Goal: Task Accomplishment & Management: Use online tool/utility

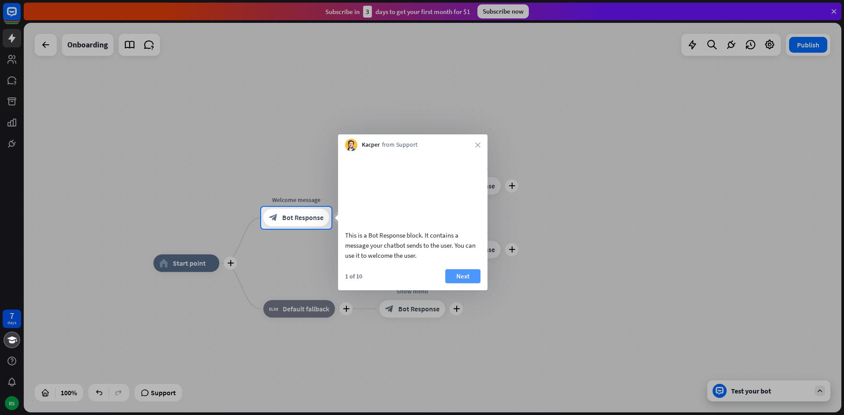
click at [455, 283] on button "Next" at bounding box center [462, 276] width 35 height 14
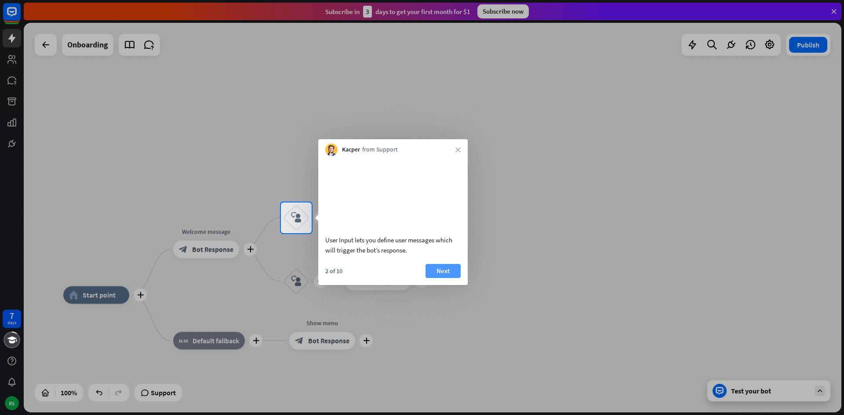
click at [451, 278] on button "Next" at bounding box center [442, 271] width 35 height 14
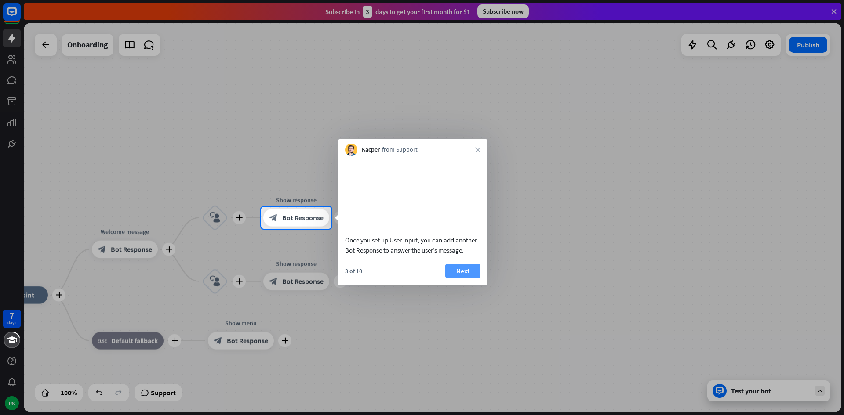
click at [453, 278] on button "Next" at bounding box center [462, 271] width 35 height 14
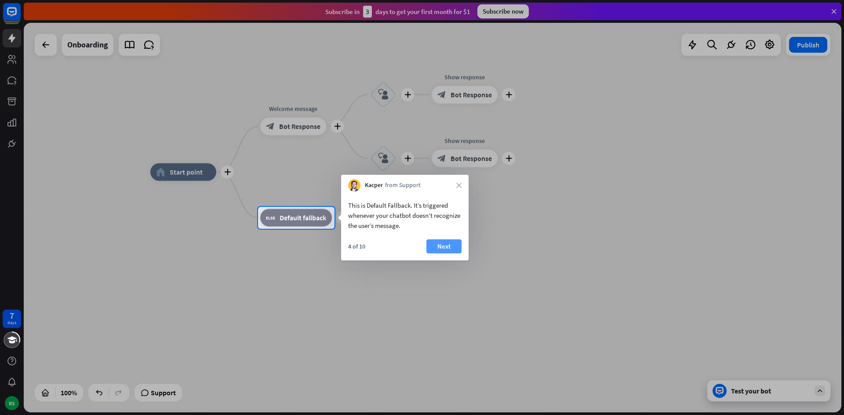
click at [442, 240] on button "Next" at bounding box center [443, 246] width 35 height 14
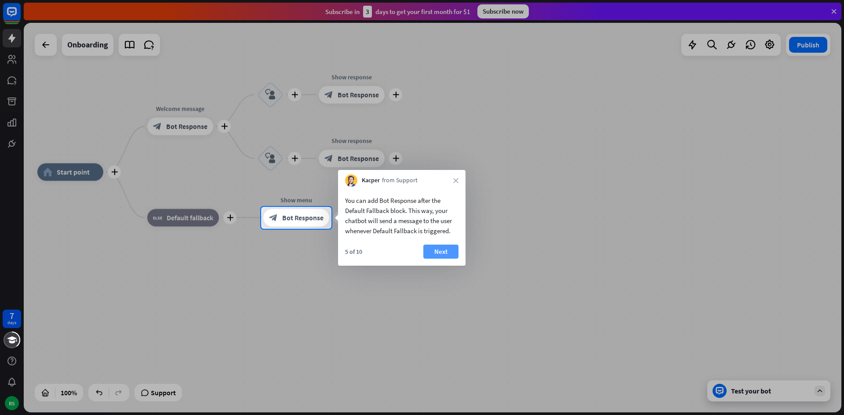
click at [438, 251] on button "Next" at bounding box center [440, 252] width 35 height 14
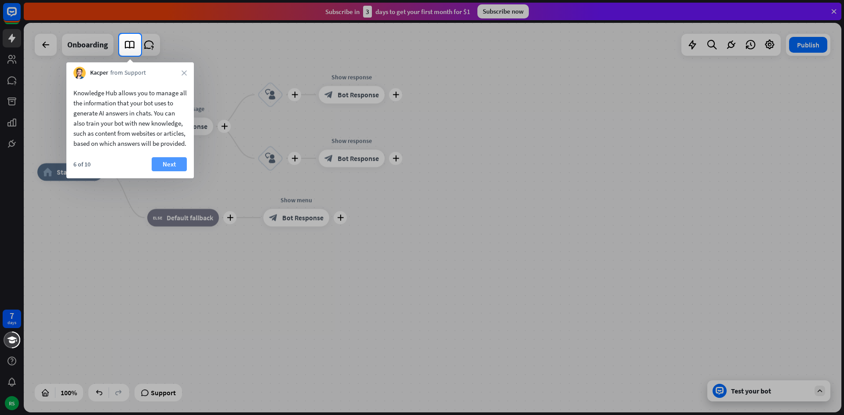
click at [161, 171] on button "Next" at bounding box center [169, 164] width 35 height 14
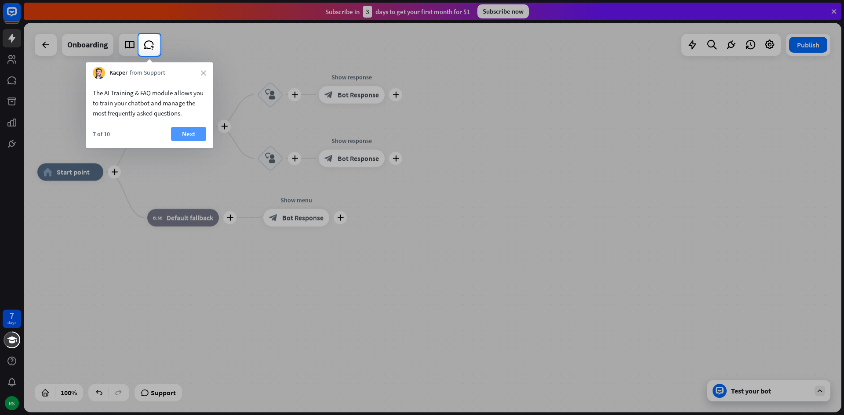
click at [185, 133] on button "Next" at bounding box center [188, 134] width 35 height 14
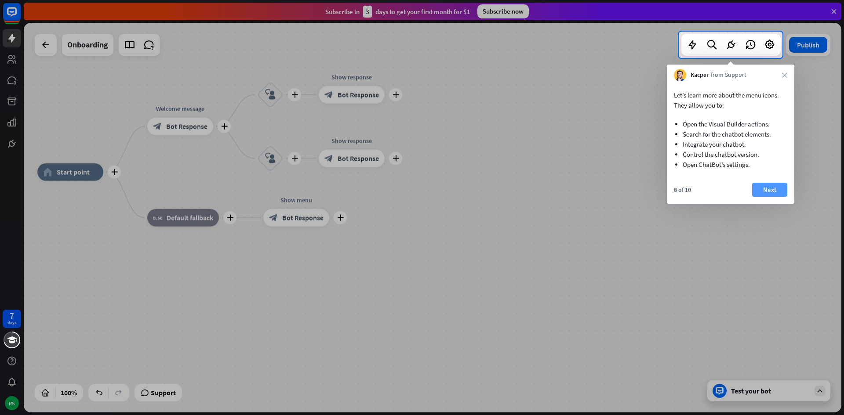
click at [758, 192] on button "Next" at bounding box center [769, 190] width 35 height 14
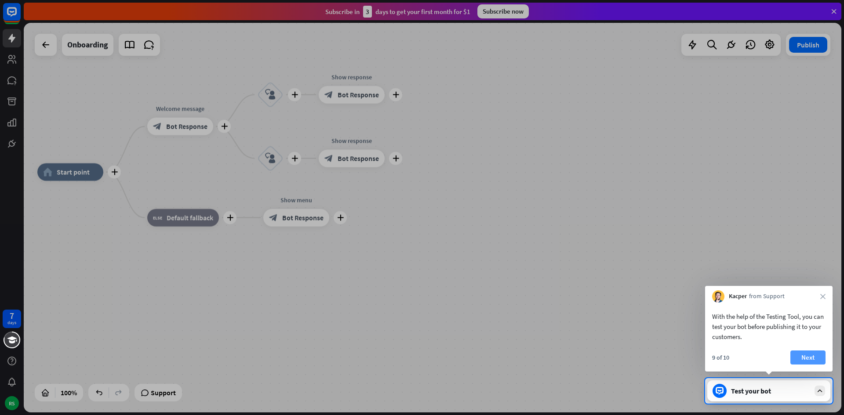
click at [807, 359] on button "Next" at bounding box center [807, 358] width 35 height 14
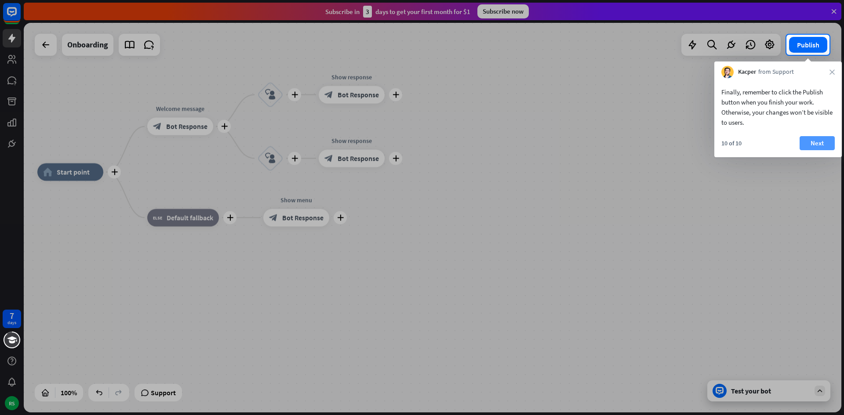
click at [808, 137] on button "Next" at bounding box center [816, 143] width 35 height 14
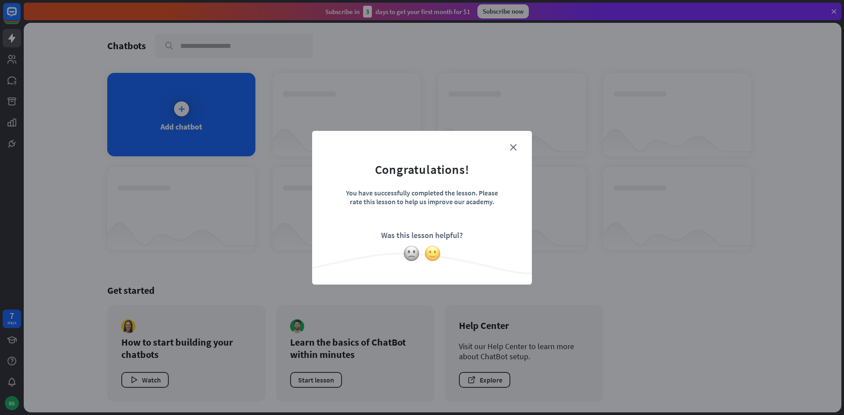
click at [433, 255] on img at bounding box center [432, 253] width 17 height 17
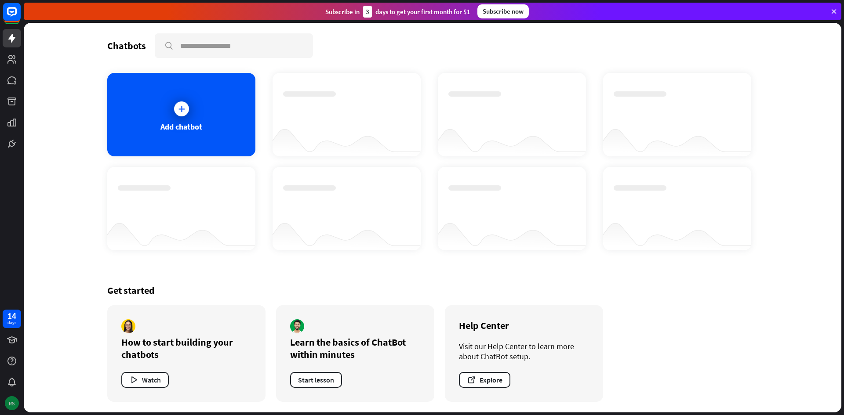
click at [10, 406] on div "RS" at bounding box center [12, 403] width 14 height 14
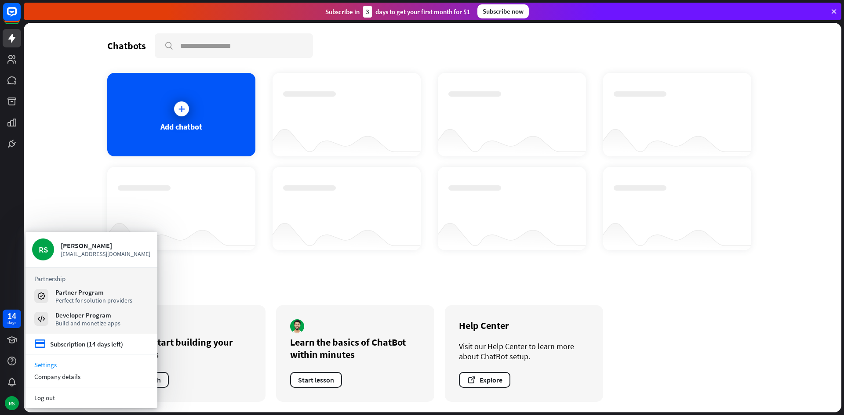
click at [43, 365] on link "Settings" at bounding box center [91, 365] width 132 height 12
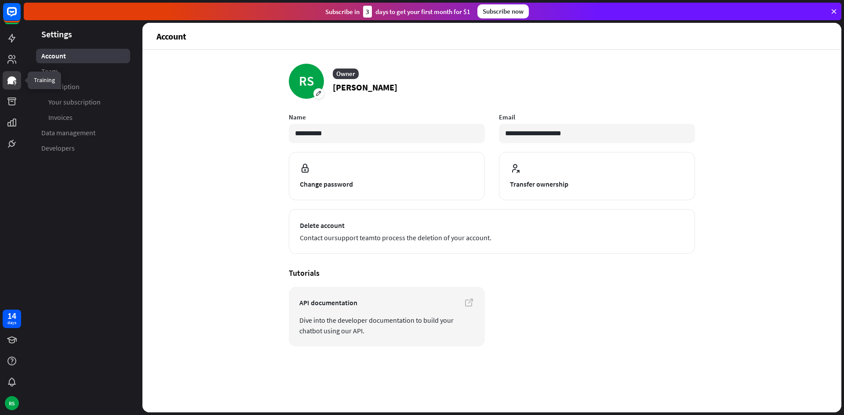
click at [13, 87] on link at bounding box center [12, 80] width 18 height 18
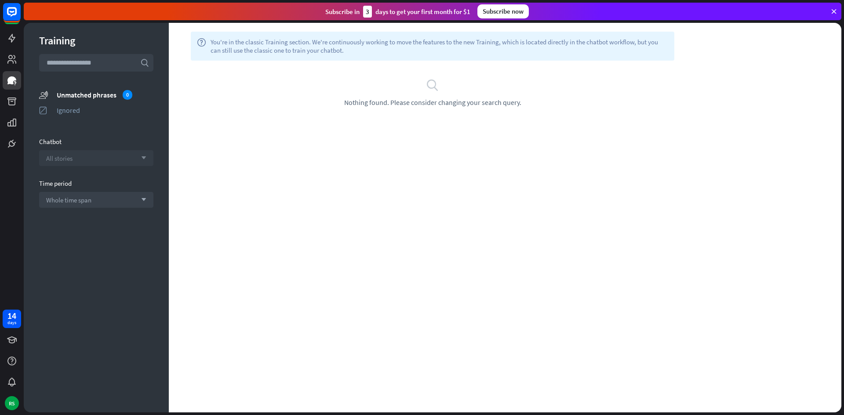
click at [68, 153] on div "All stories arrow_down" at bounding box center [96, 158] width 114 height 16
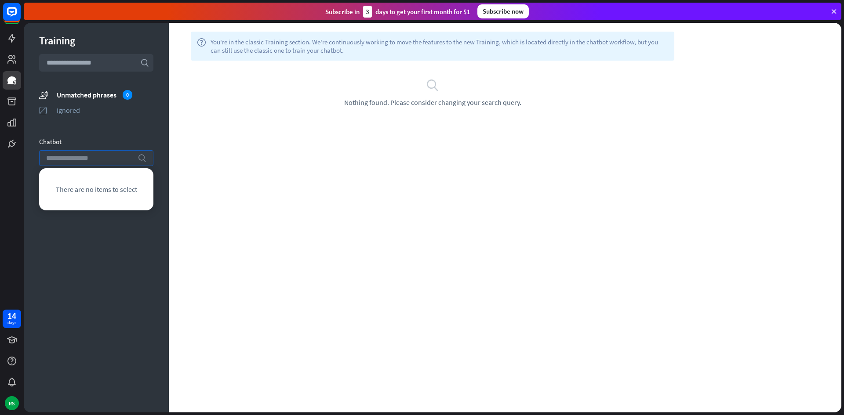
click at [68, 153] on input "search" at bounding box center [89, 158] width 87 height 15
click at [101, 135] on div "Training search unmatched_phrases Unmatched phrases 0 ignored Ignored Chatbot s…" at bounding box center [96, 218] width 145 height 390
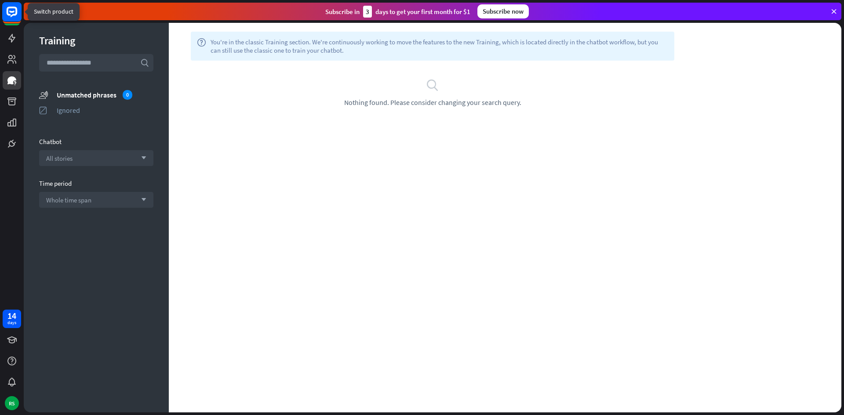
click at [10, 3] on rect at bounding box center [11, 11] width 19 height 19
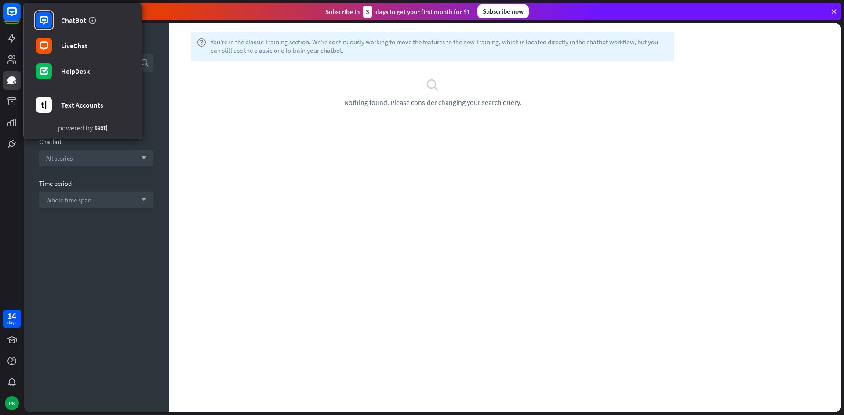
click at [53, 221] on div "Training search unmatched_phrases Unmatched phrases 0 ignored Ignored Chatbot A…" at bounding box center [96, 218] width 145 height 390
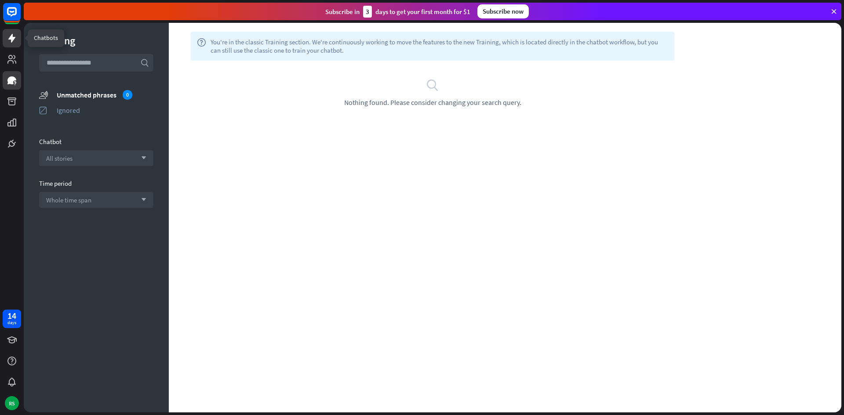
click at [16, 33] on icon at bounding box center [12, 38] width 11 height 11
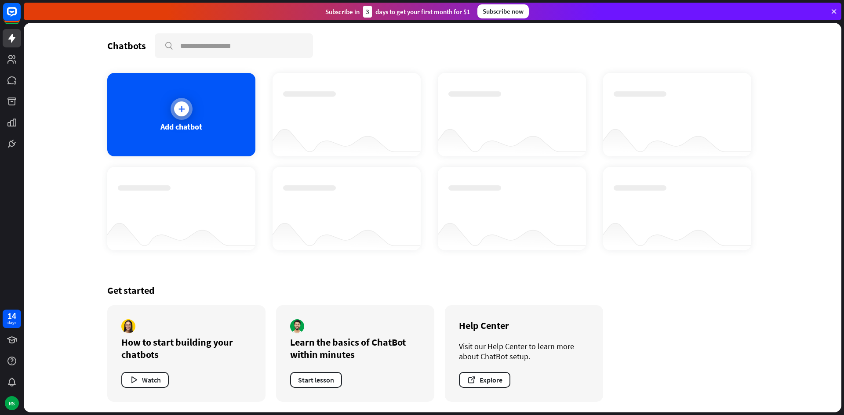
click at [186, 133] on div "Add chatbot" at bounding box center [181, 114] width 148 height 83
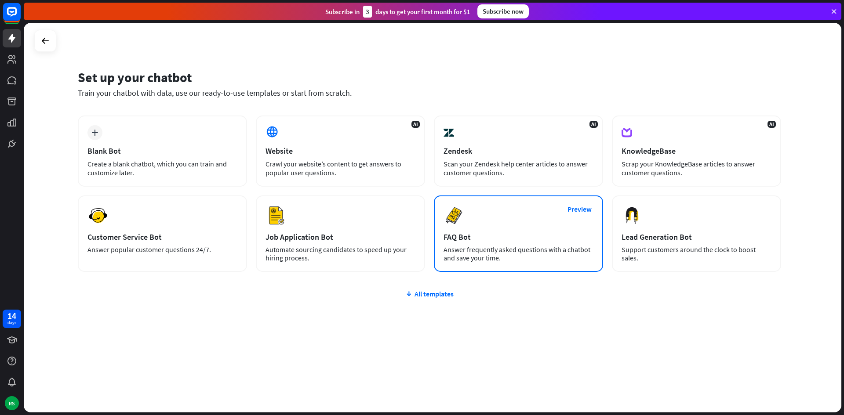
click at [524, 249] on div "Answer frequently asked questions with a chatbot and save your time." at bounding box center [518, 254] width 150 height 17
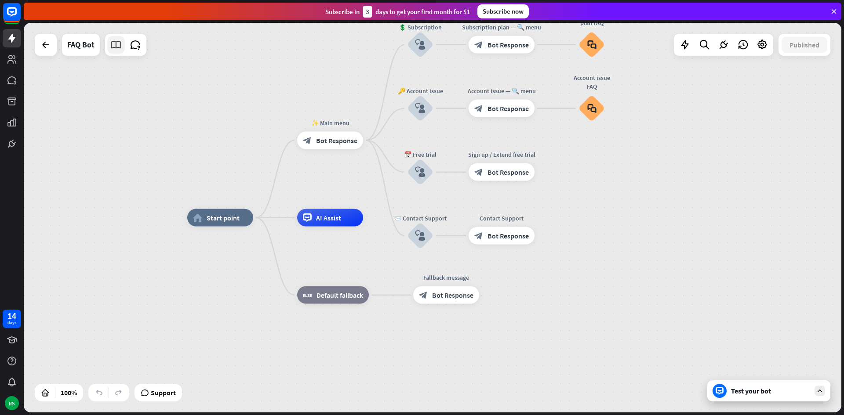
click at [117, 46] on icon at bounding box center [115, 44] width 11 height 11
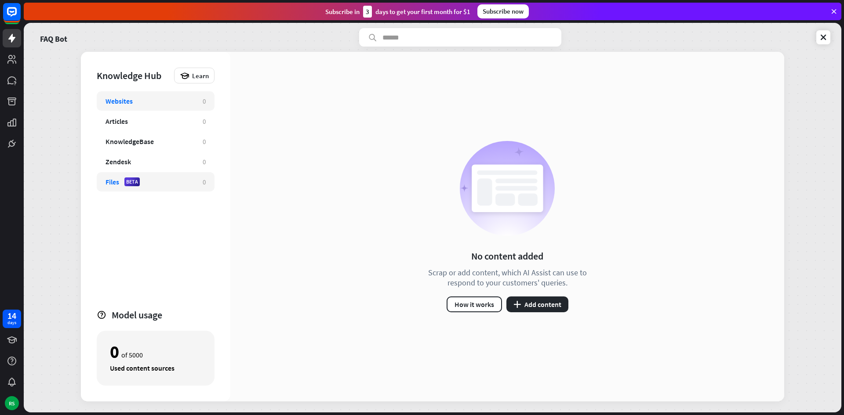
click at [117, 185] on div "Files" at bounding box center [112, 182] width 14 height 9
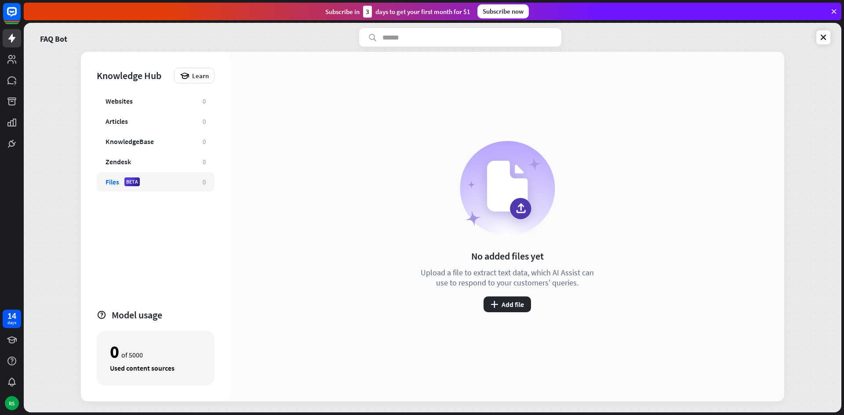
click at [507, 313] on div "No added files yet Upload a file to extract text data, which AI Assist can use …" at bounding box center [507, 227] width 554 height 350
click at [506, 308] on button "plus Add file" at bounding box center [506, 305] width 47 height 16
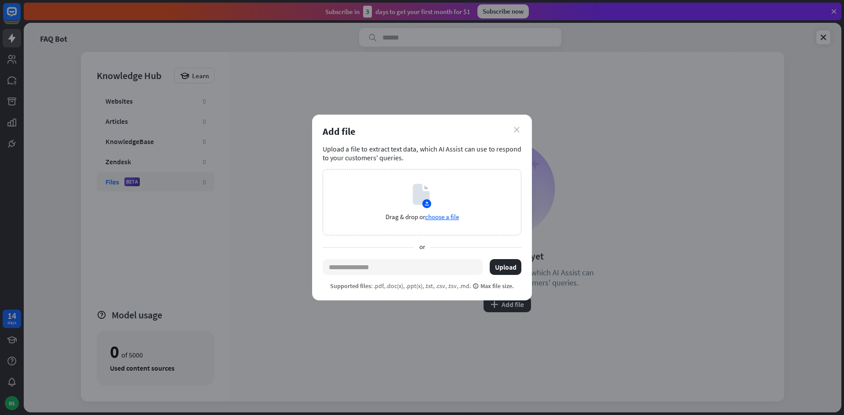
click at [514, 127] on icon "close" at bounding box center [517, 130] width 6 height 6
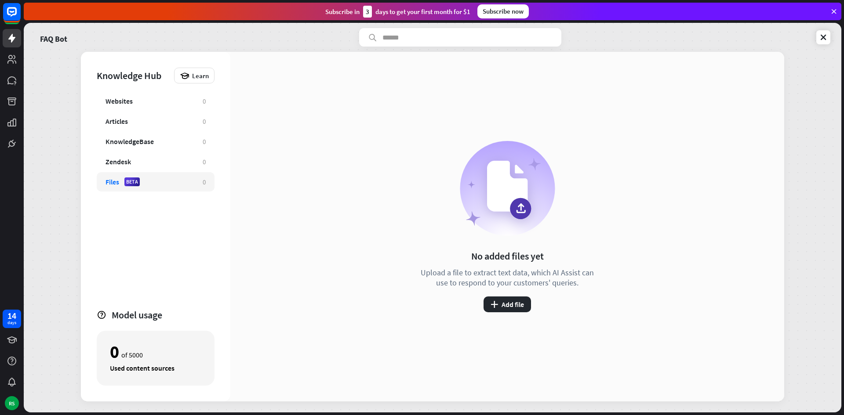
click at [70, 47] on div "FAQ Bot Knowledge Hub Learn Websites 0 Articles 0 KnowledgeBase 0 Zendesk 0 Fil…" at bounding box center [432, 218] width 817 height 390
click at [826, 35] on icon at bounding box center [823, 37] width 9 height 9
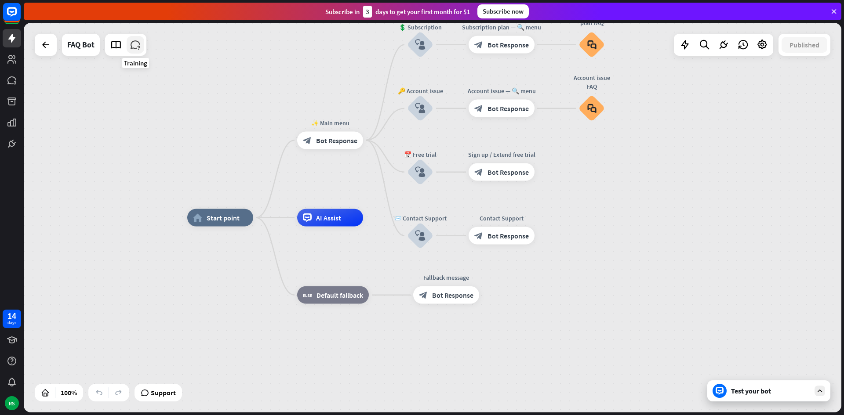
click at [135, 43] on icon at bounding box center [135, 44] width 11 height 11
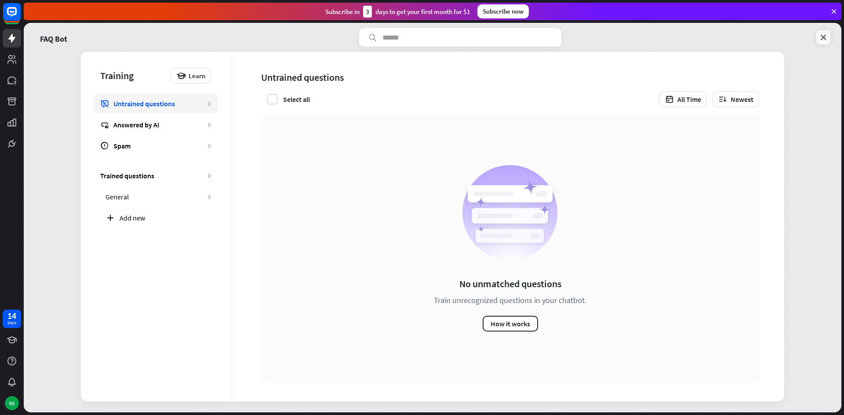
click at [822, 37] on icon at bounding box center [823, 37] width 9 height 9
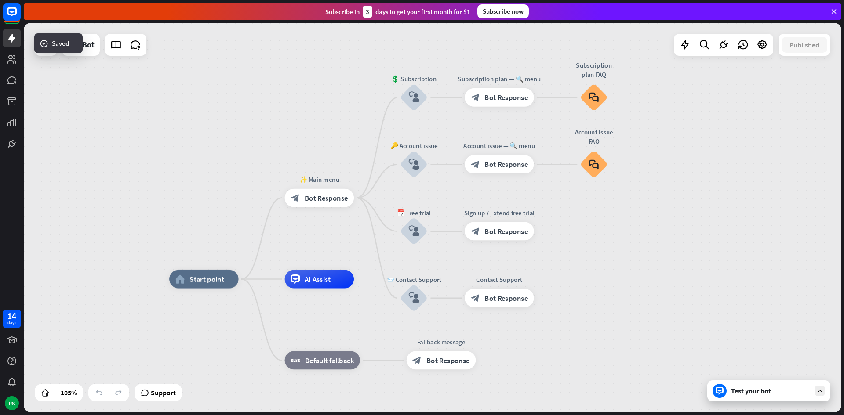
drag, startPoint x: 213, startPoint y: 156, endPoint x: 195, endPoint y: 217, distance: 64.2
click at [195, 217] on div "home_2 Start point ✨ Main menu block_bot_response Bot Response 💲 Subscription b…" at bounding box center [432, 218] width 817 height 390
click at [766, 46] on icon at bounding box center [761, 44] width 11 height 11
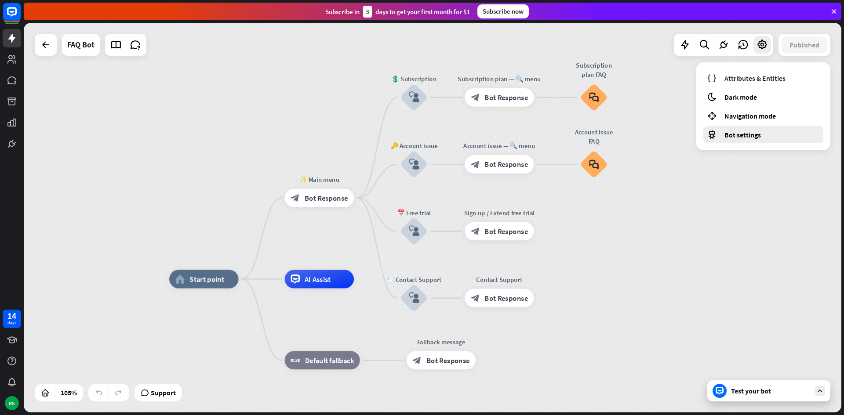
click at [767, 136] on div "Bot settings" at bounding box center [763, 134] width 120 height 17
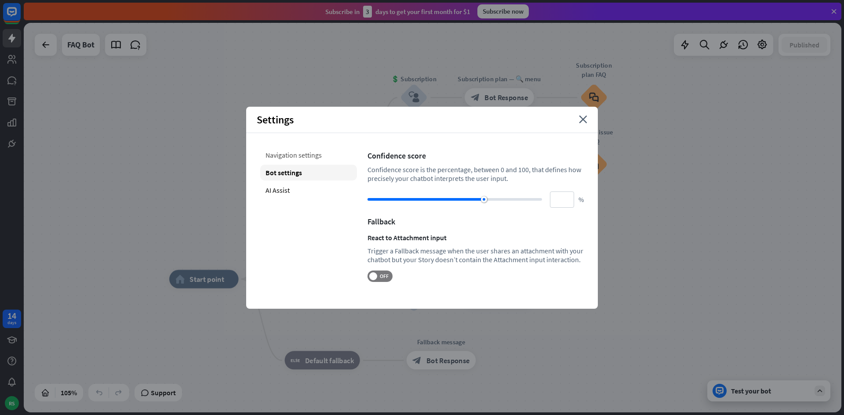
click at [303, 152] on div "Navigation settings" at bounding box center [308, 155] width 97 height 16
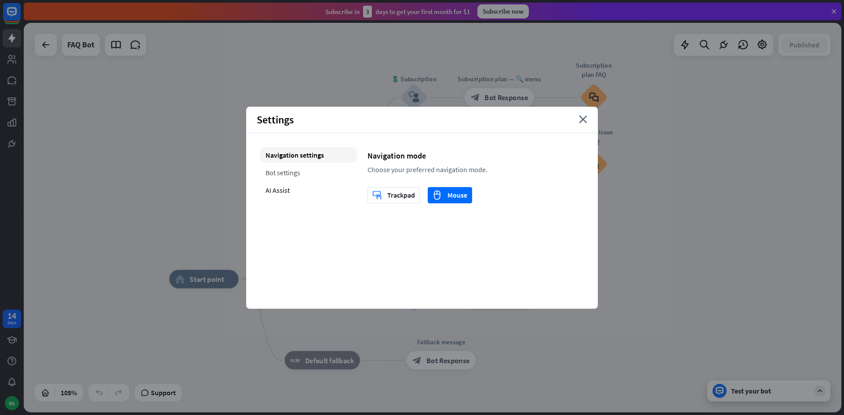
click at [296, 175] on div "Bot settings" at bounding box center [308, 173] width 97 height 16
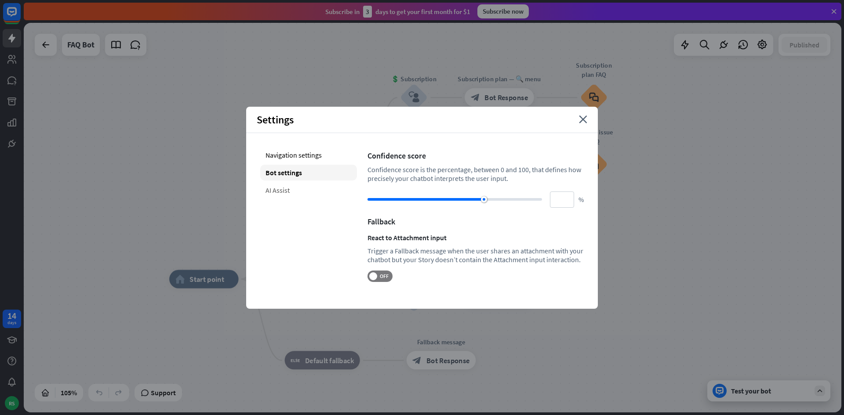
click at [289, 190] on div "AI Assist" at bounding box center [308, 190] width 97 height 16
type input "**"
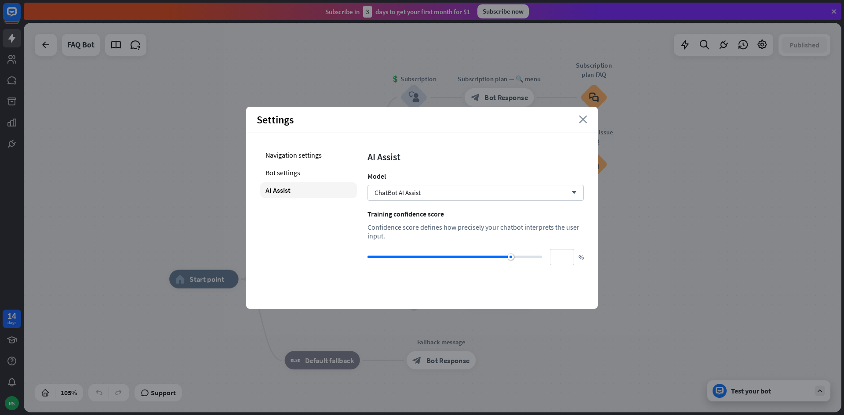
click at [582, 119] on icon "close" at bounding box center [583, 120] width 8 height 8
